Goal: Task Accomplishment & Management: Manage account settings

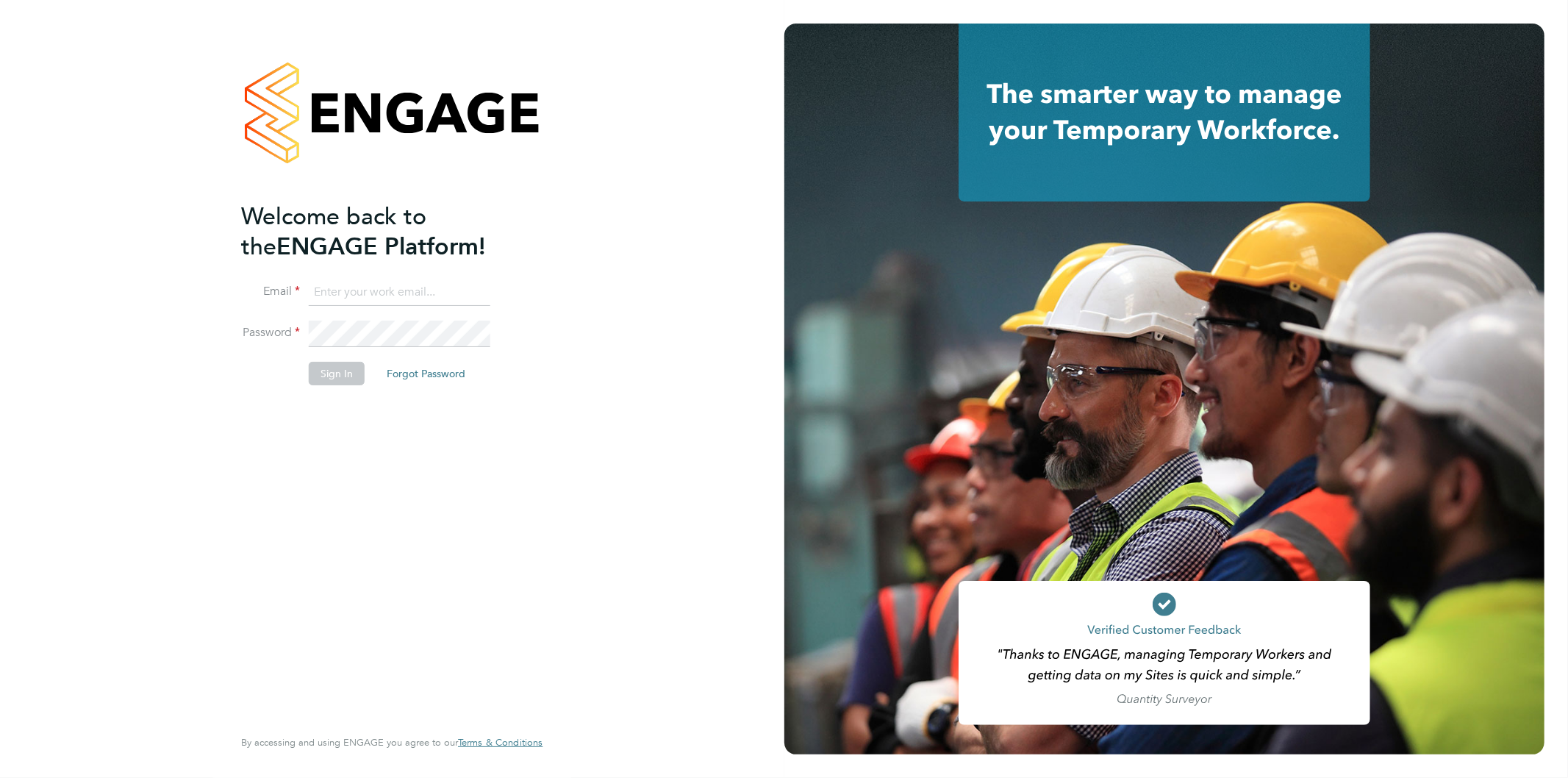
type input "Jo.morris@bhafc.co.uk"
click at [334, 377] on button "Sign In" at bounding box center [337, 373] width 56 height 23
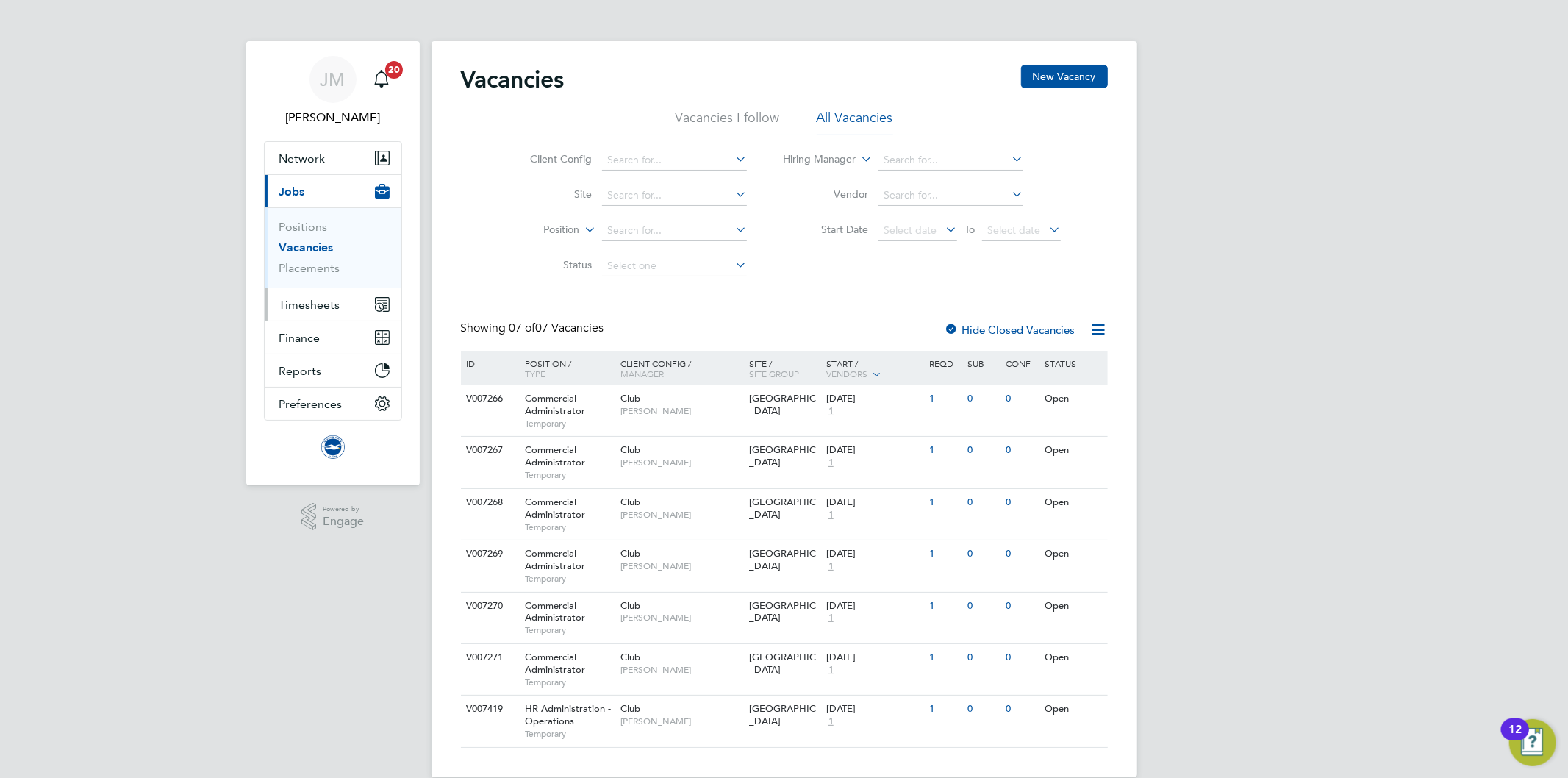
click at [309, 300] on span "Timesheets" at bounding box center [310, 305] width 61 height 14
click at [300, 156] on span "Network" at bounding box center [302, 158] width 46 height 14
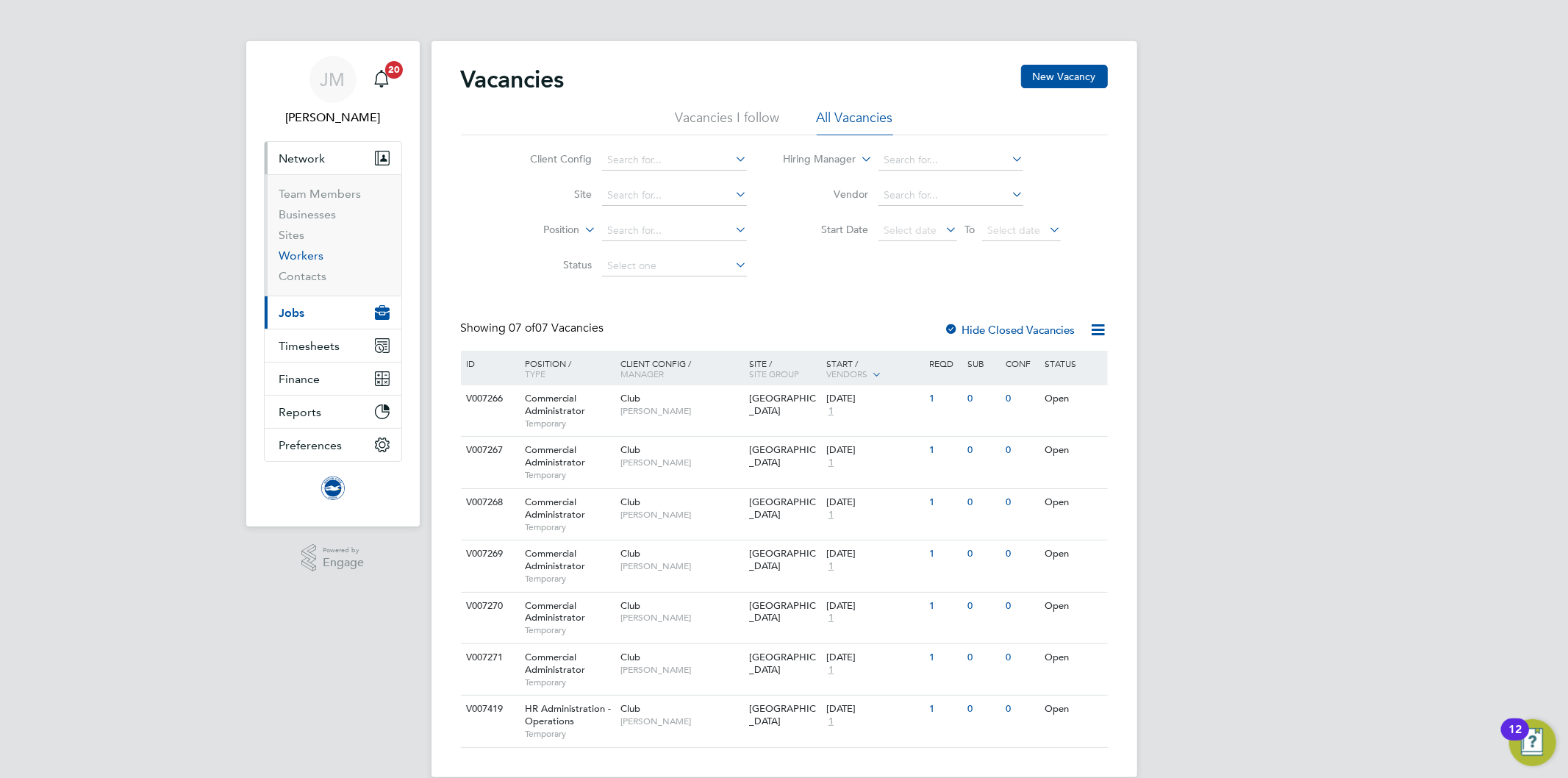
click at [296, 259] on link "Workers" at bounding box center [302, 255] width 45 height 14
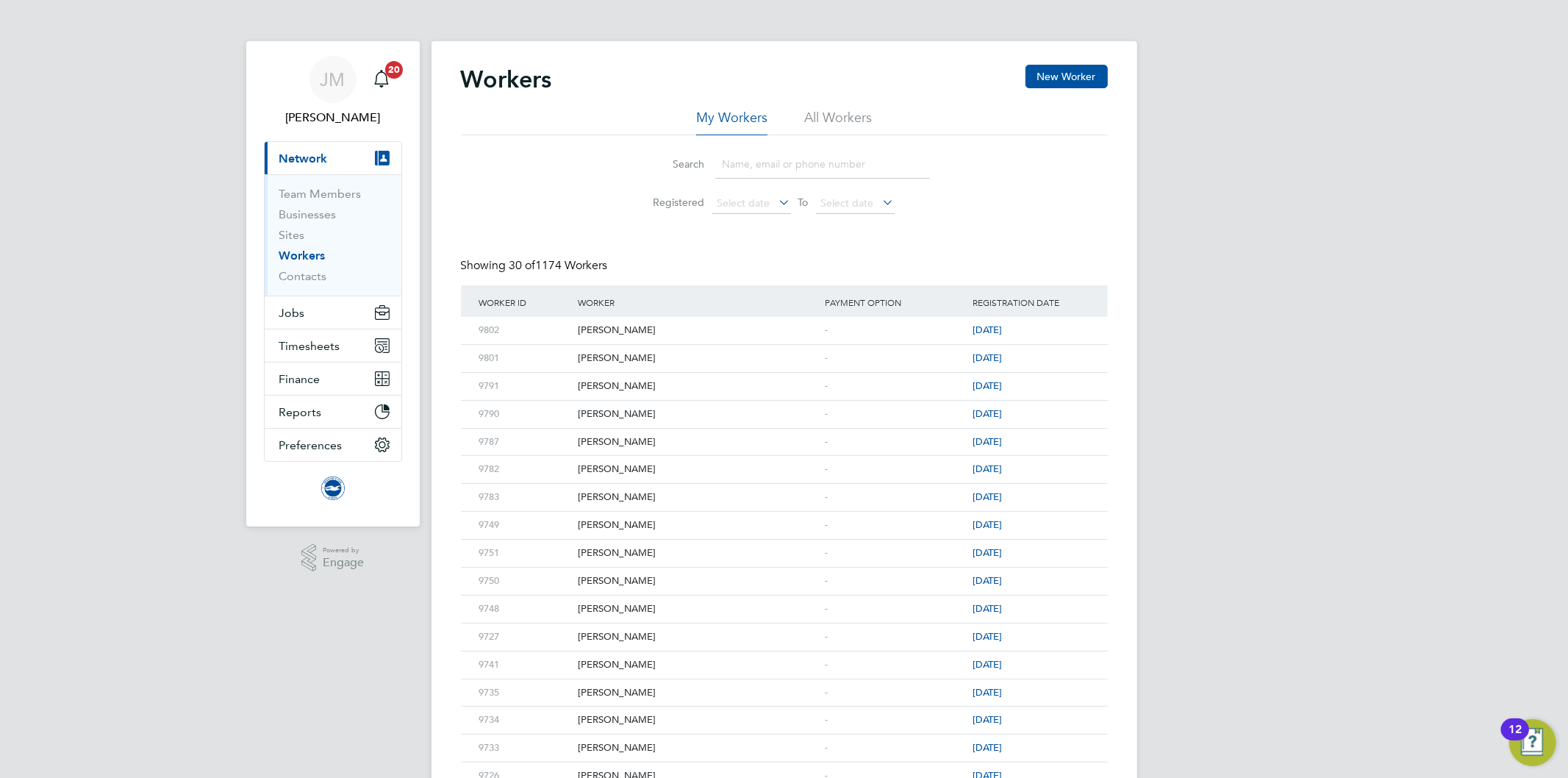
click at [759, 169] on input at bounding box center [822, 164] width 214 height 29
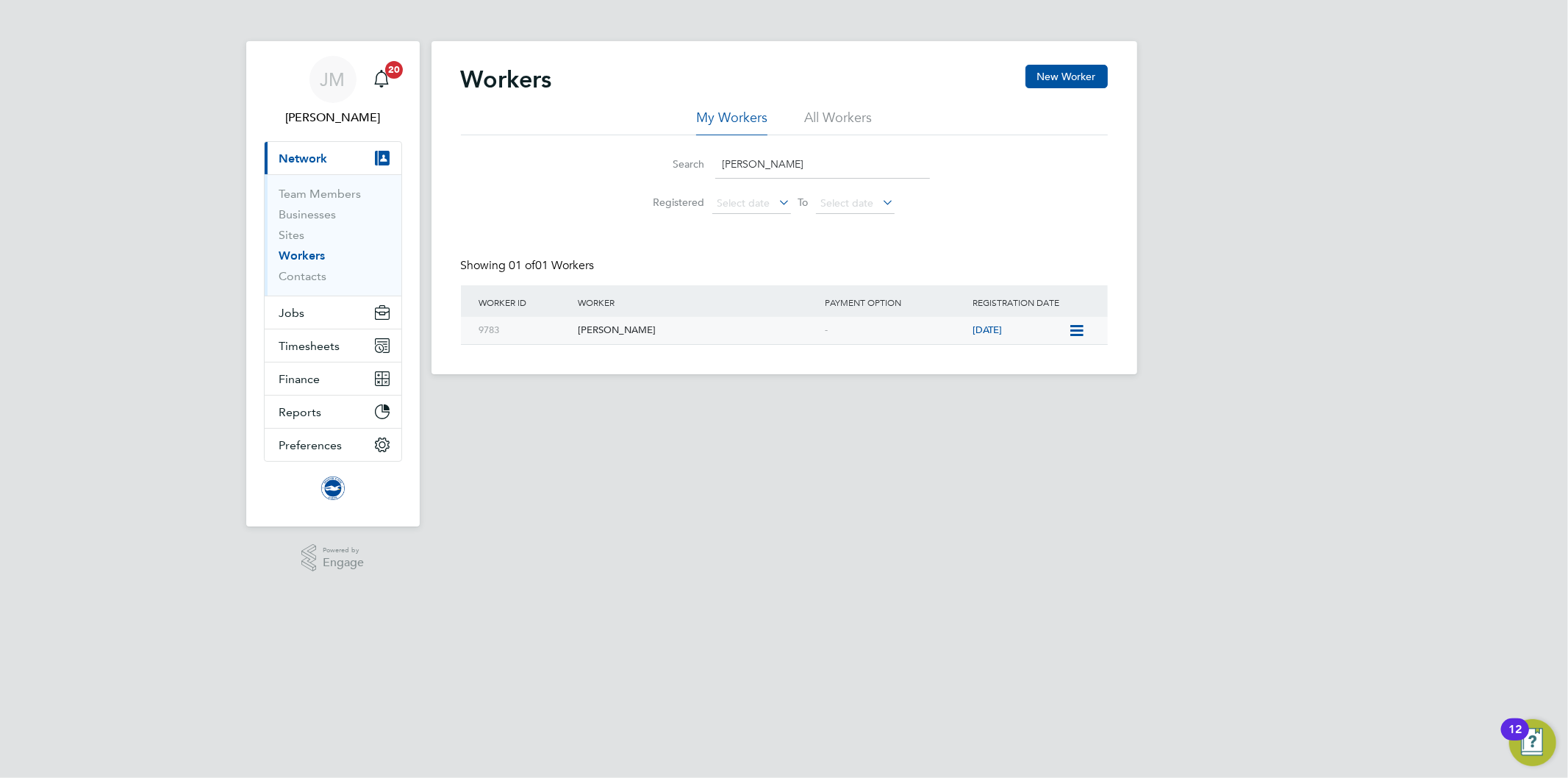
type input "[PERSON_NAME]"
click at [612, 333] on div "[PERSON_NAME]" at bounding box center [697, 330] width 247 height 27
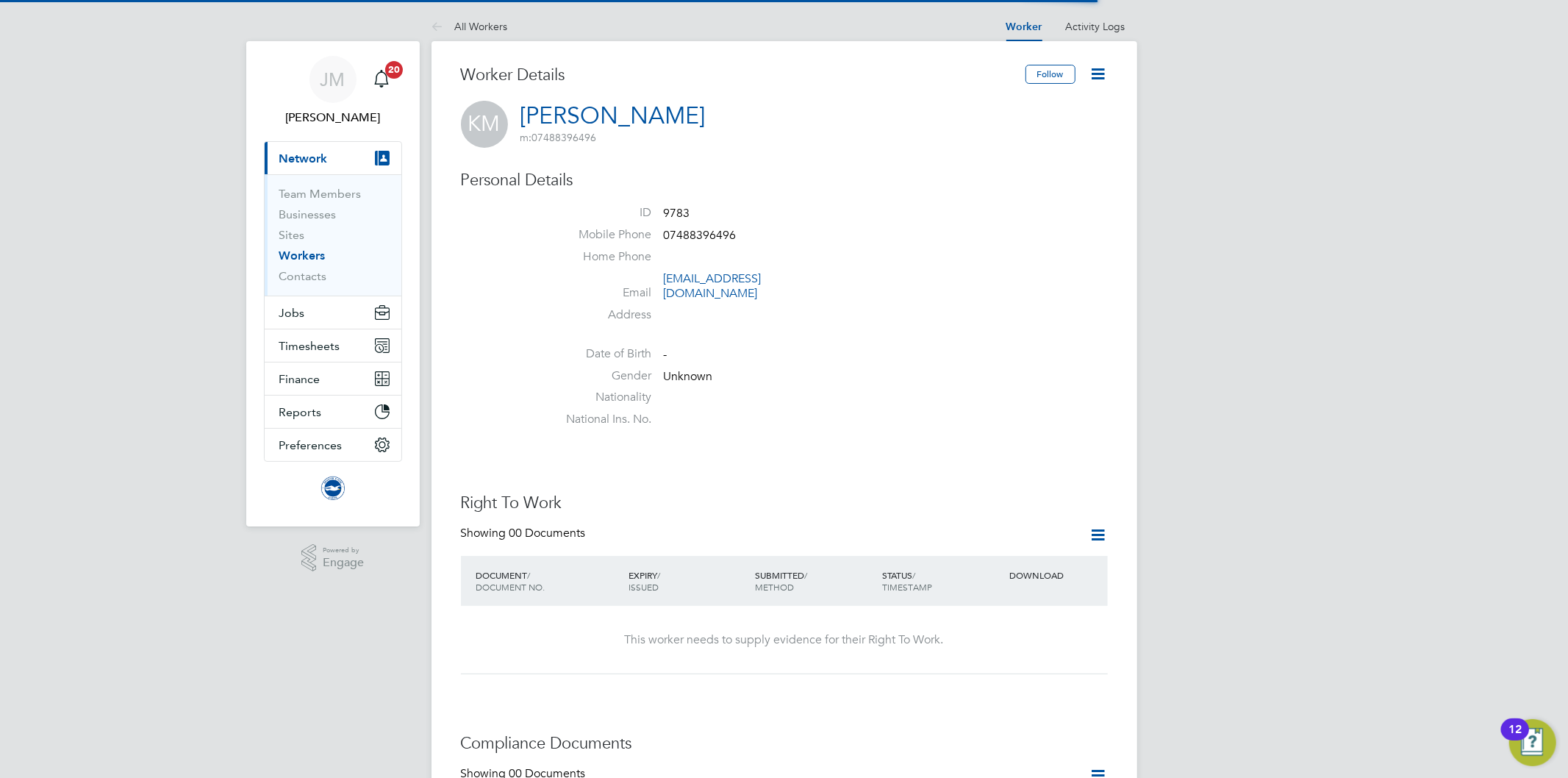
click at [1097, 78] on icon at bounding box center [1098, 74] width 18 height 18
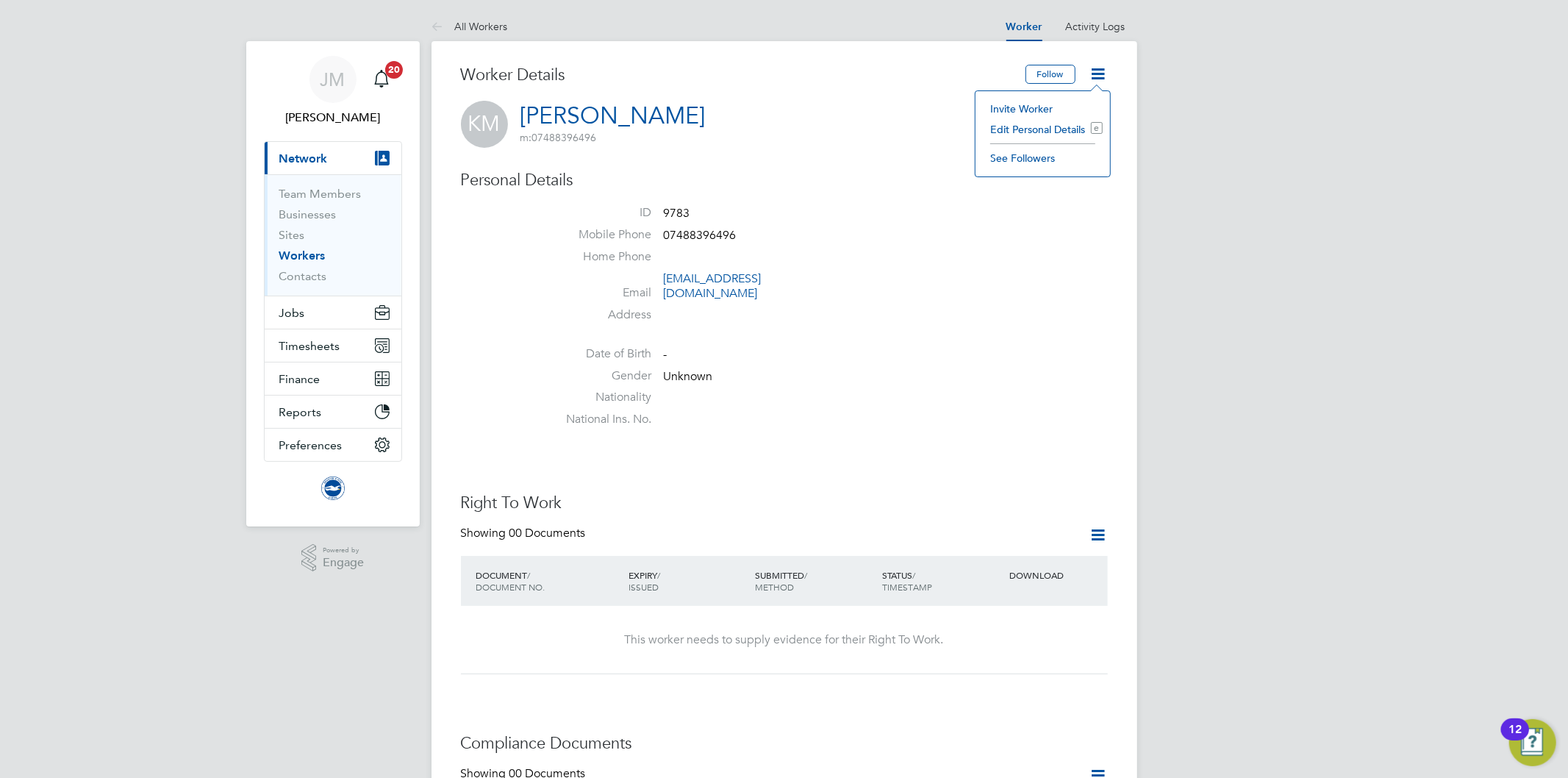
click at [1038, 103] on li "Invite Worker" at bounding box center [1043, 109] width 120 height 21
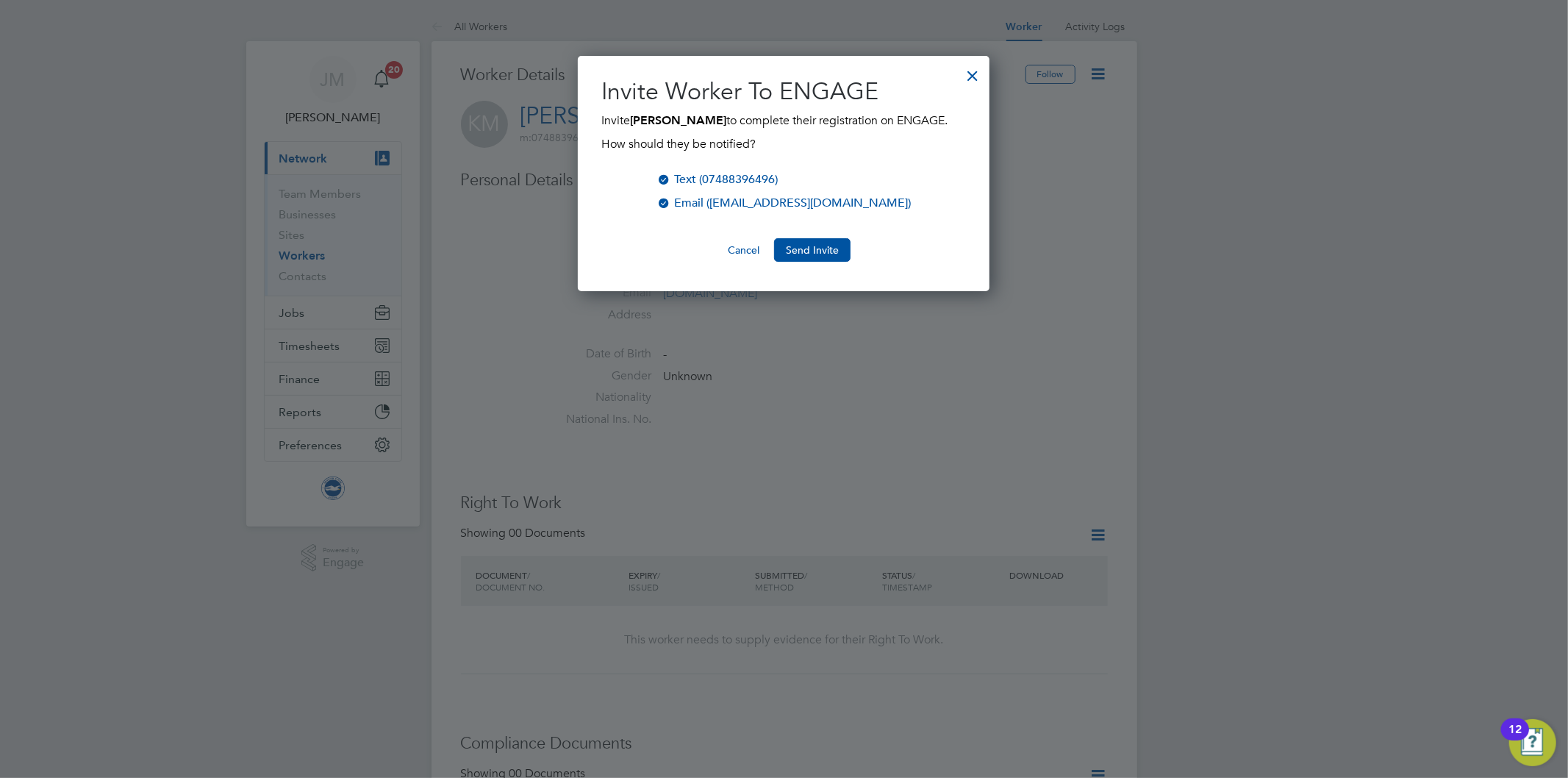
scroll to position [236, 412]
click at [827, 253] on button "Send Invite" at bounding box center [813, 249] width 76 height 23
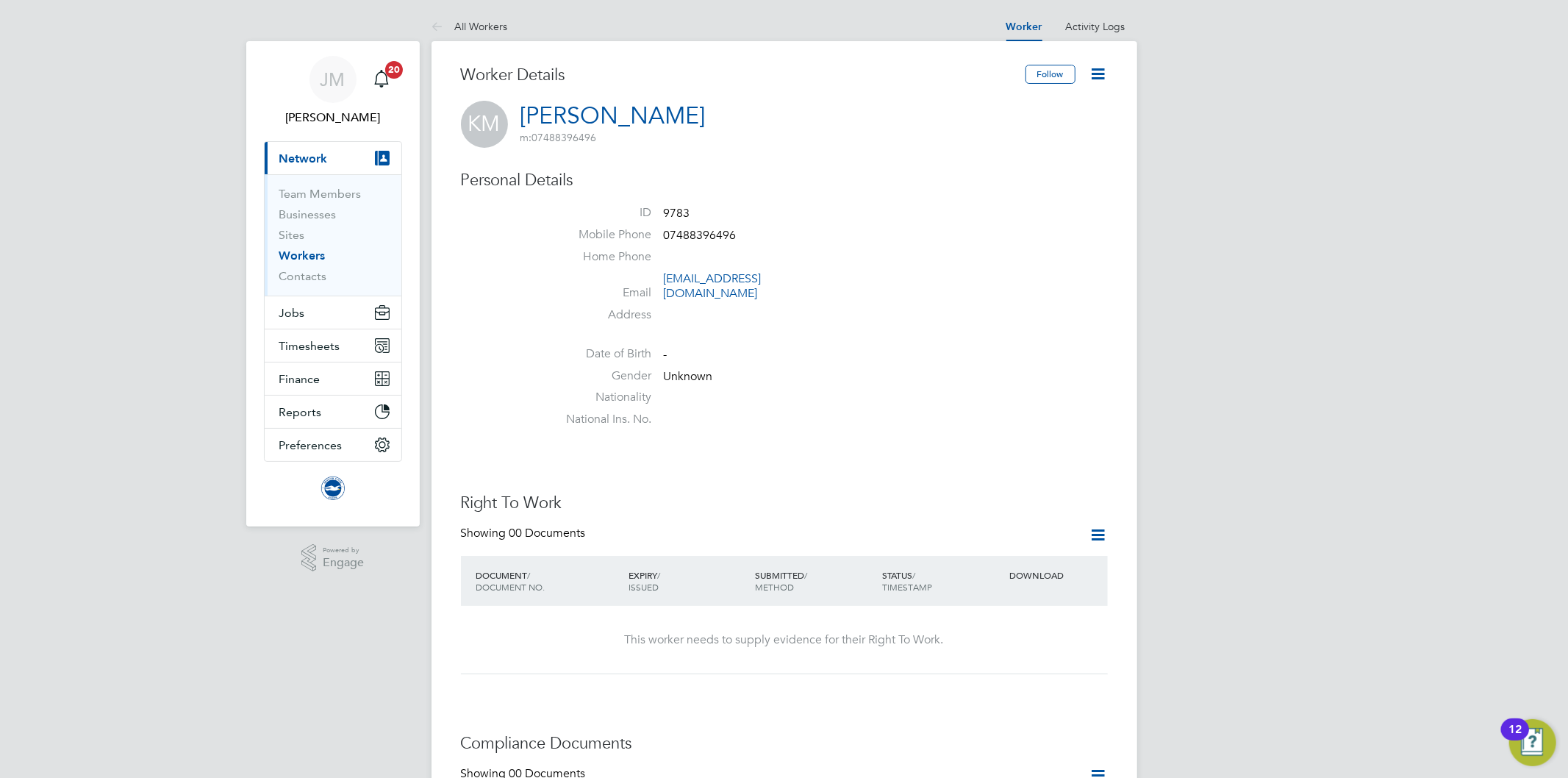
click at [488, 24] on link "All Workers" at bounding box center [470, 26] width 76 height 13
